Goal: Task Accomplishment & Management: Check status

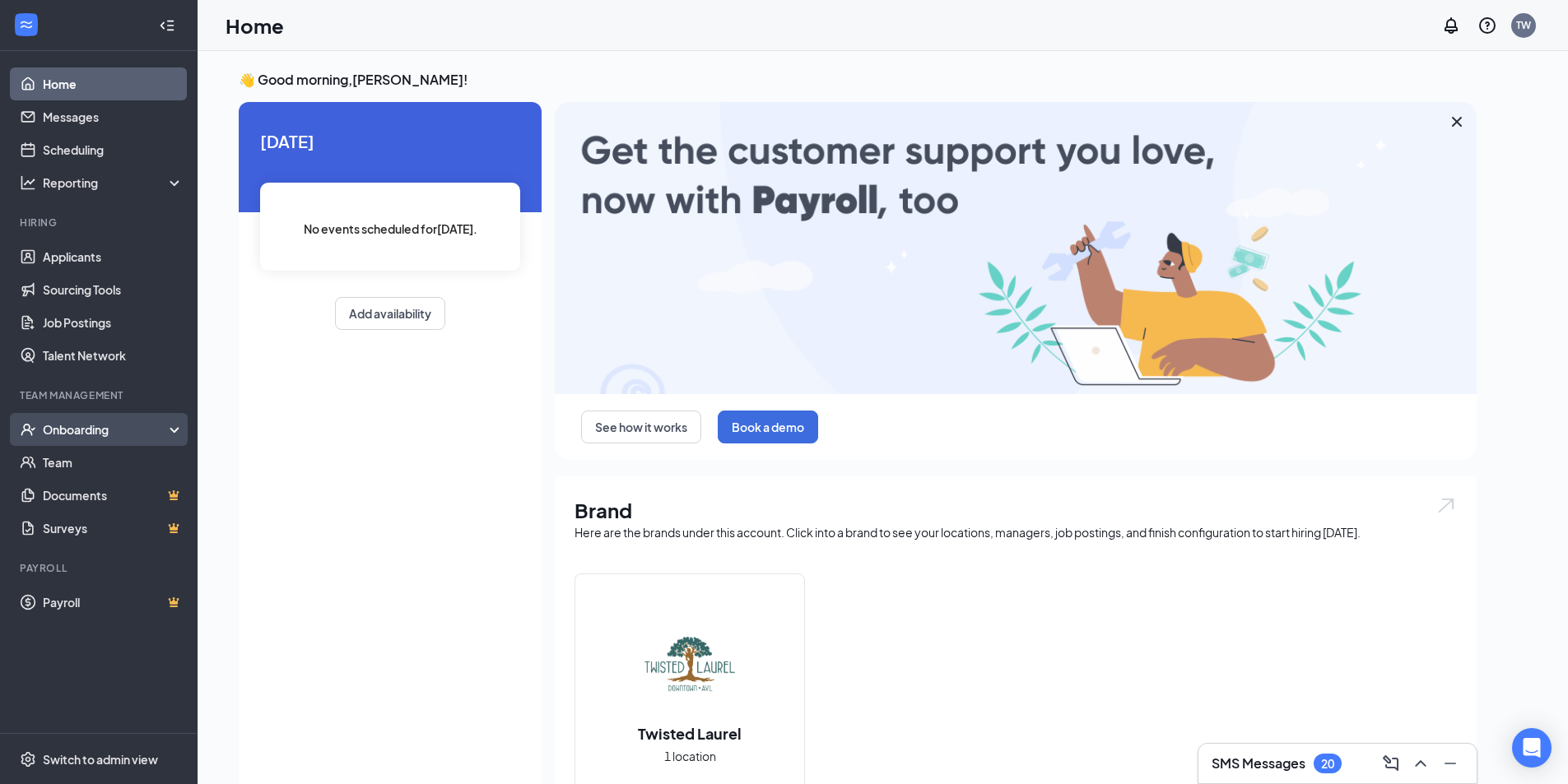
click at [97, 426] on div "Onboarding" at bounding box center [107, 429] width 127 height 16
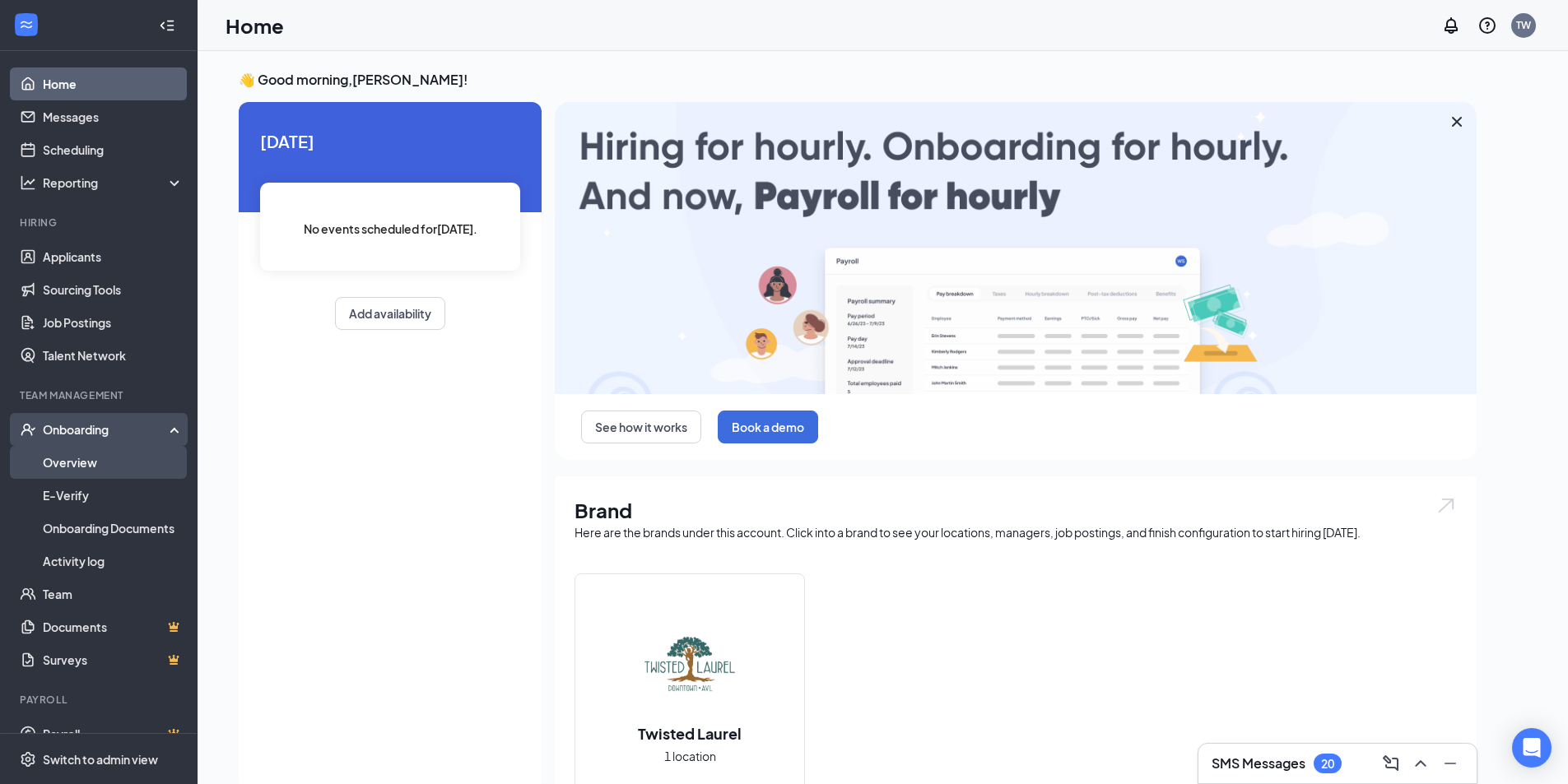
click at [73, 463] on link "Overview" at bounding box center [113, 462] width 140 height 33
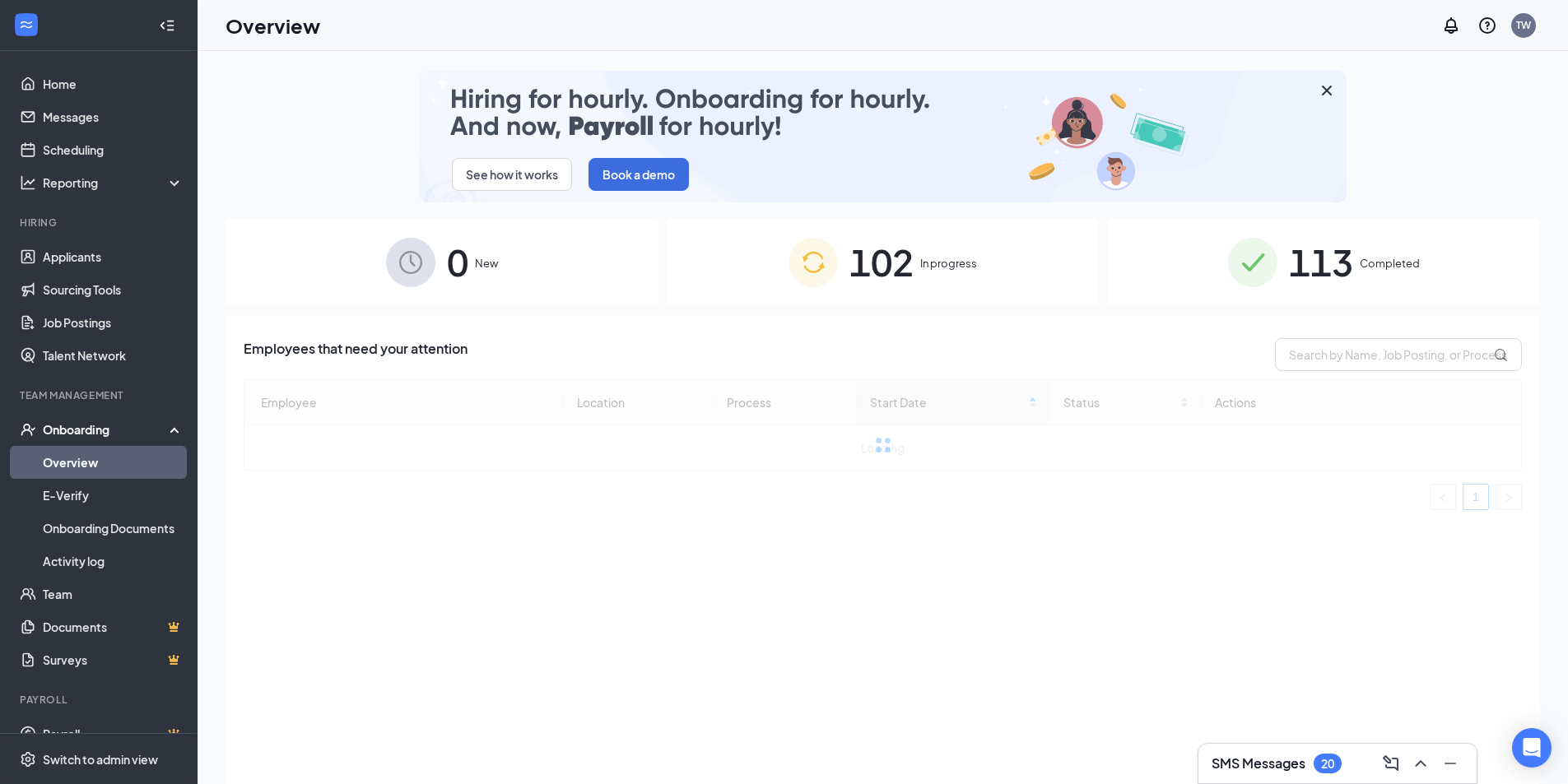
click at [913, 273] on div "102 In progress" at bounding box center [883, 262] width 433 height 86
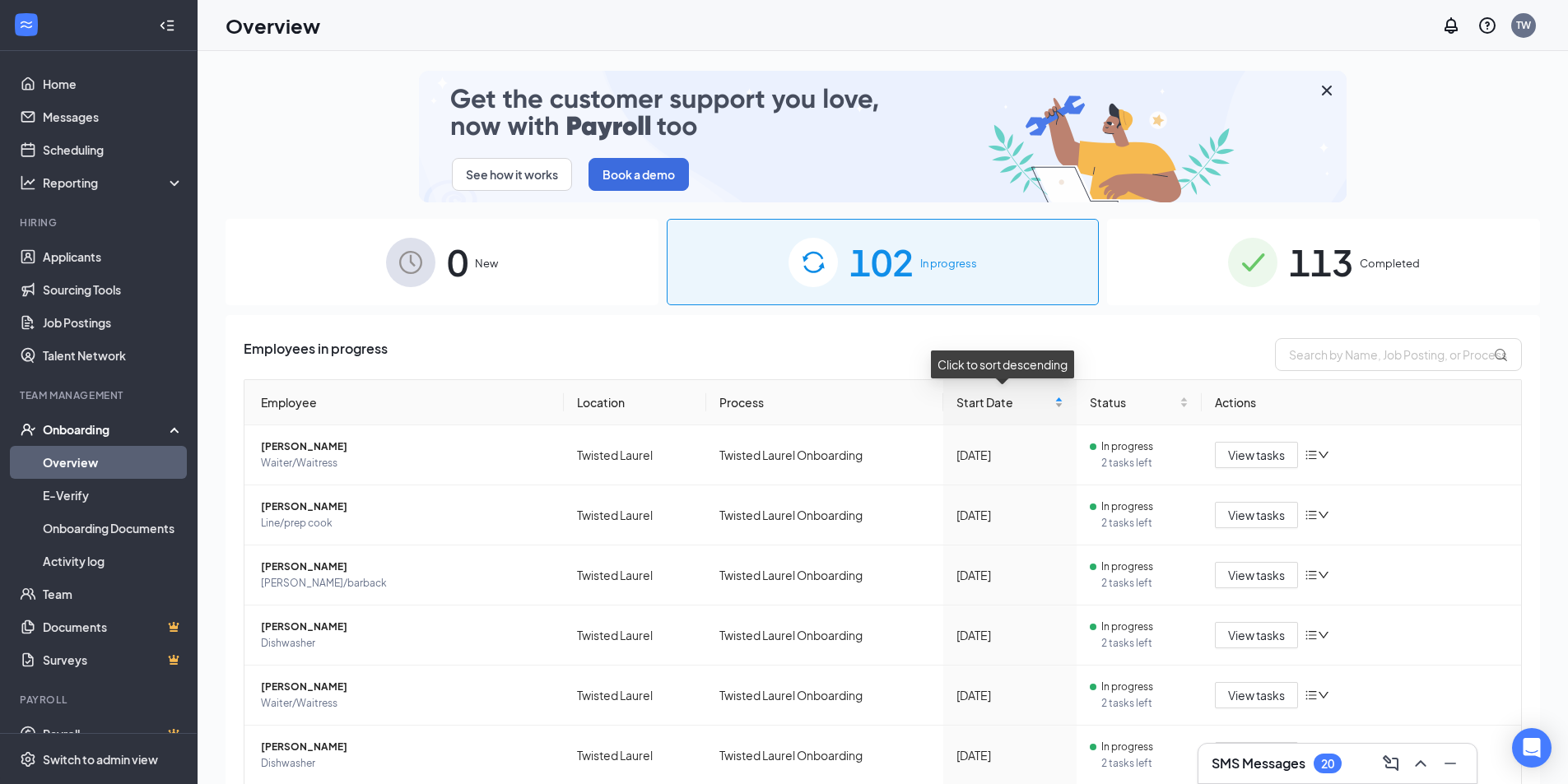
click at [1017, 403] on span "Start Date" at bounding box center [1004, 402] width 94 height 18
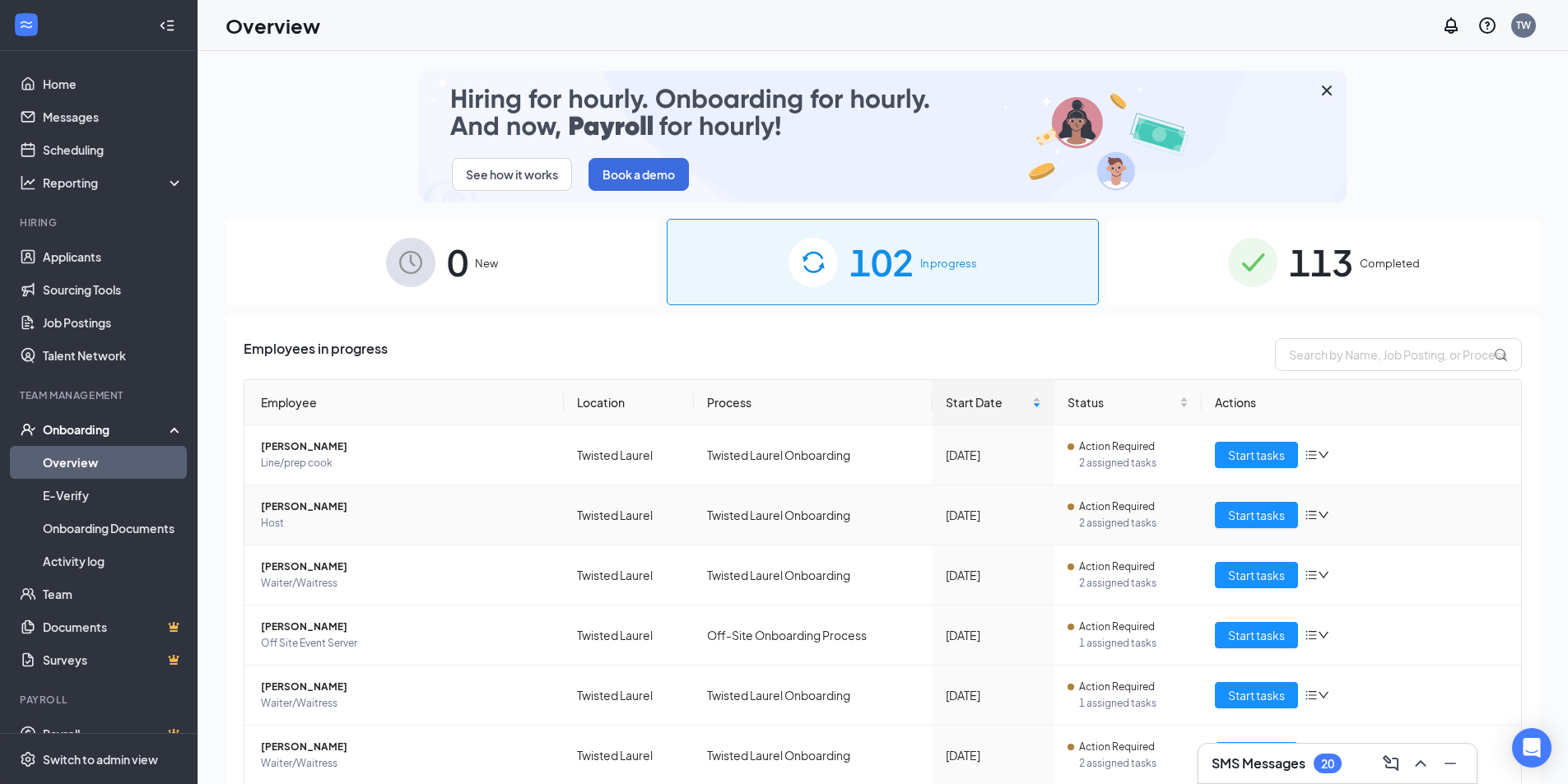
click at [294, 523] on span "Host" at bounding box center [405, 523] width 289 height 16
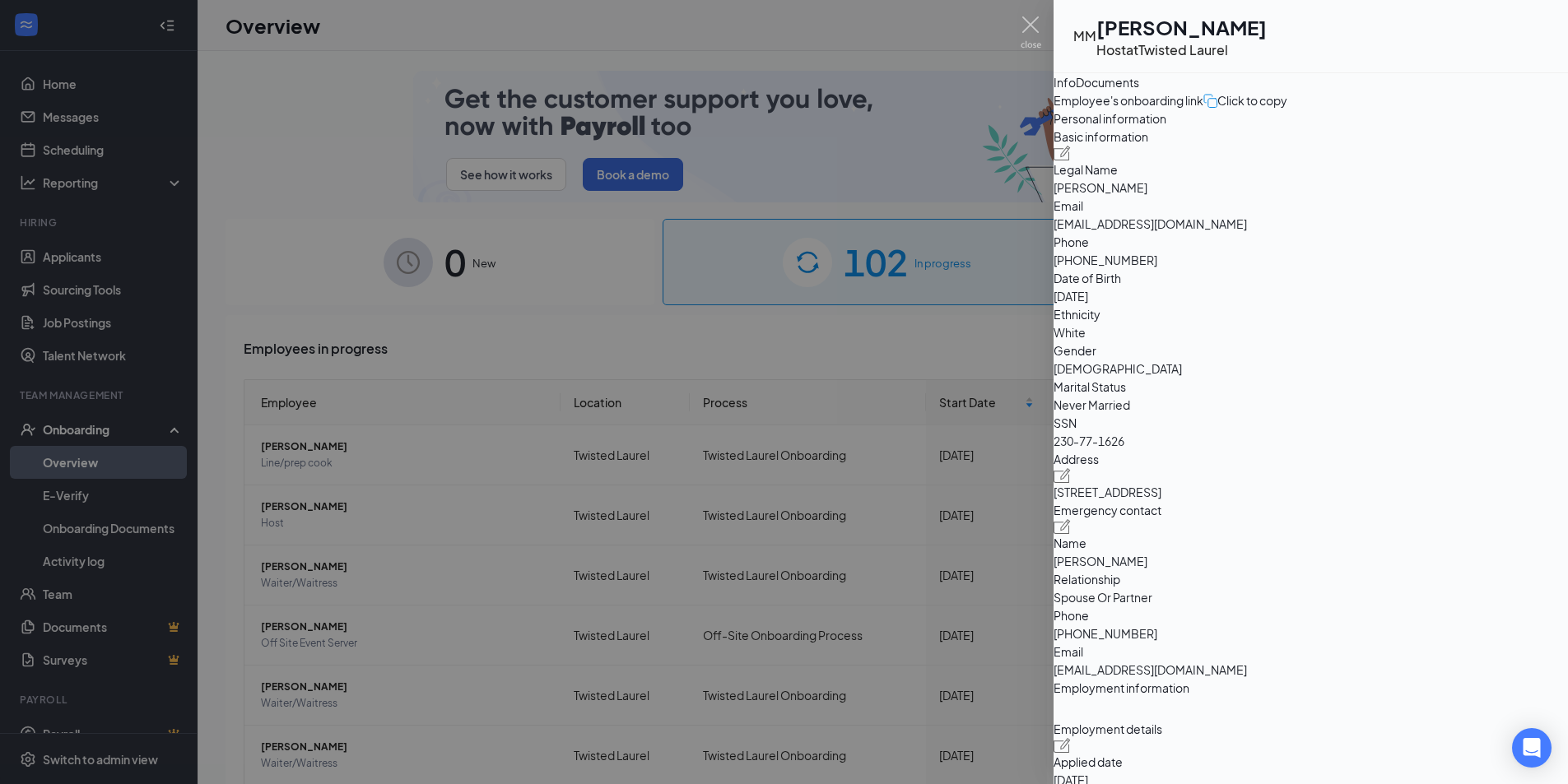
click at [1139, 91] on div "Documents" at bounding box center [1108, 82] width 63 height 18
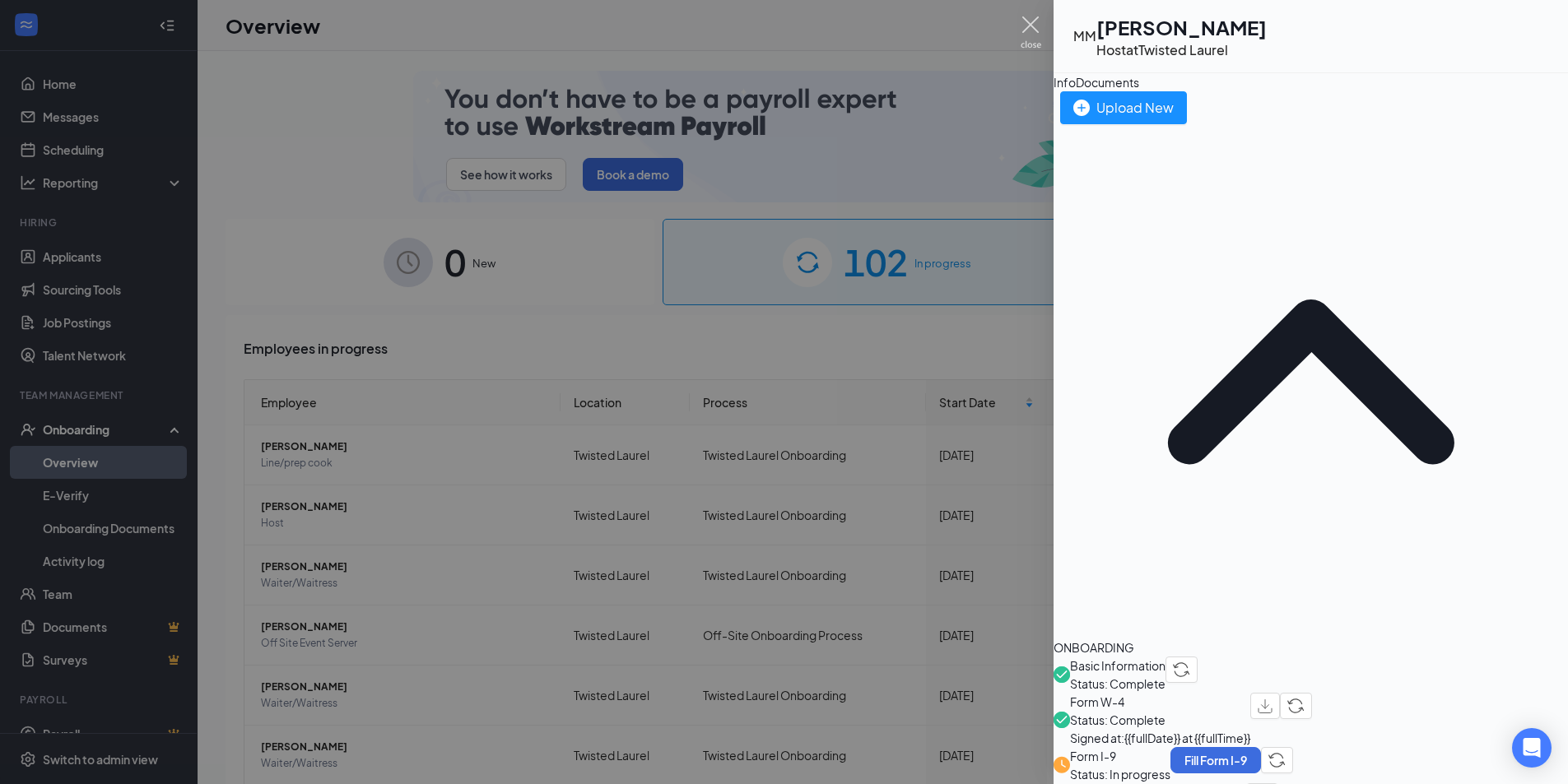
click at [1036, 25] on img at bounding box center [1030, 32] width 20 height 32
